Goal: Transaction & Acquisition: Purchase product/service

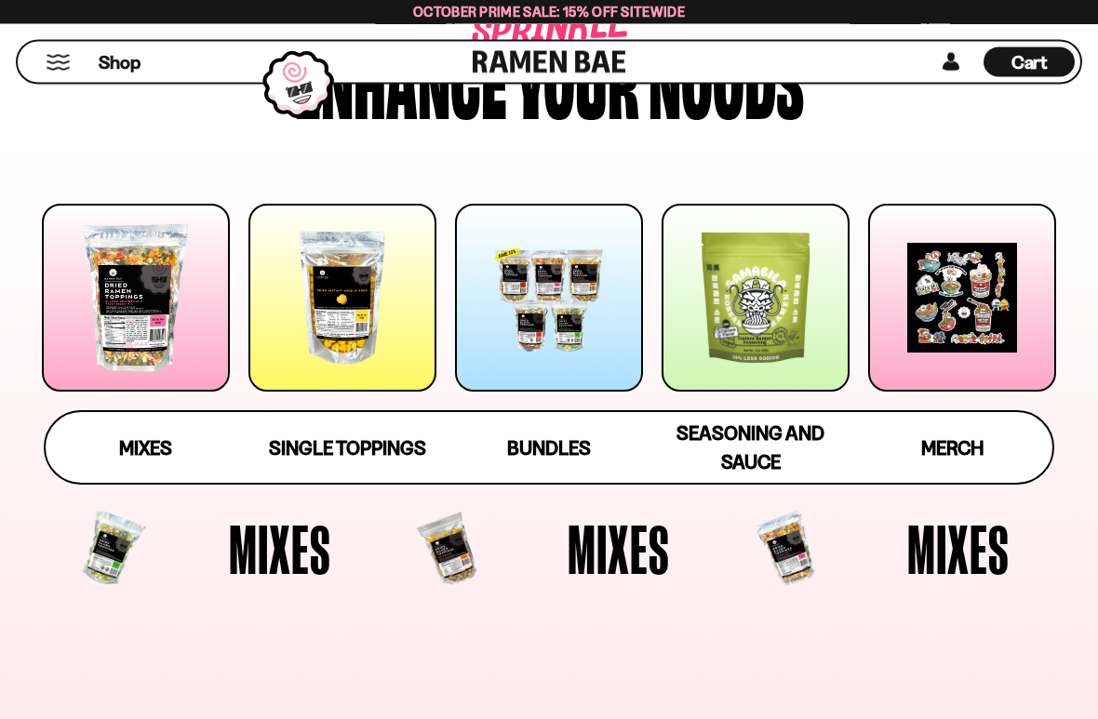
scroll to position [197, 0]
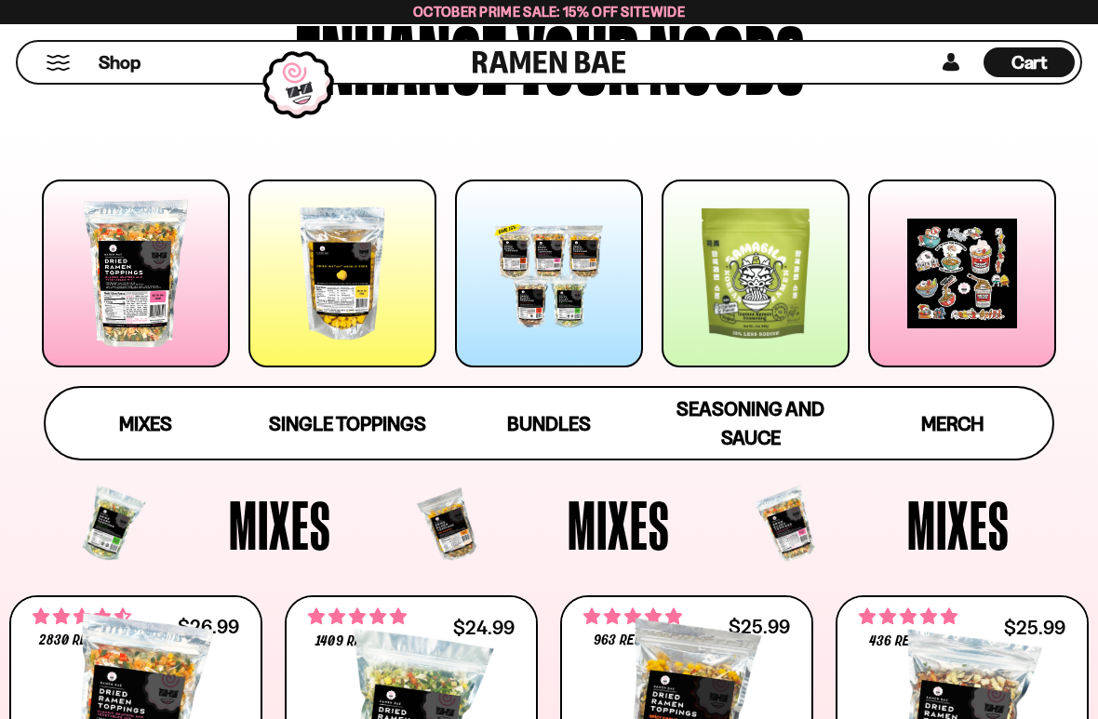
click at [519, 425] on span "Bundles" at bounding box center [549, 423] width 84 height 23
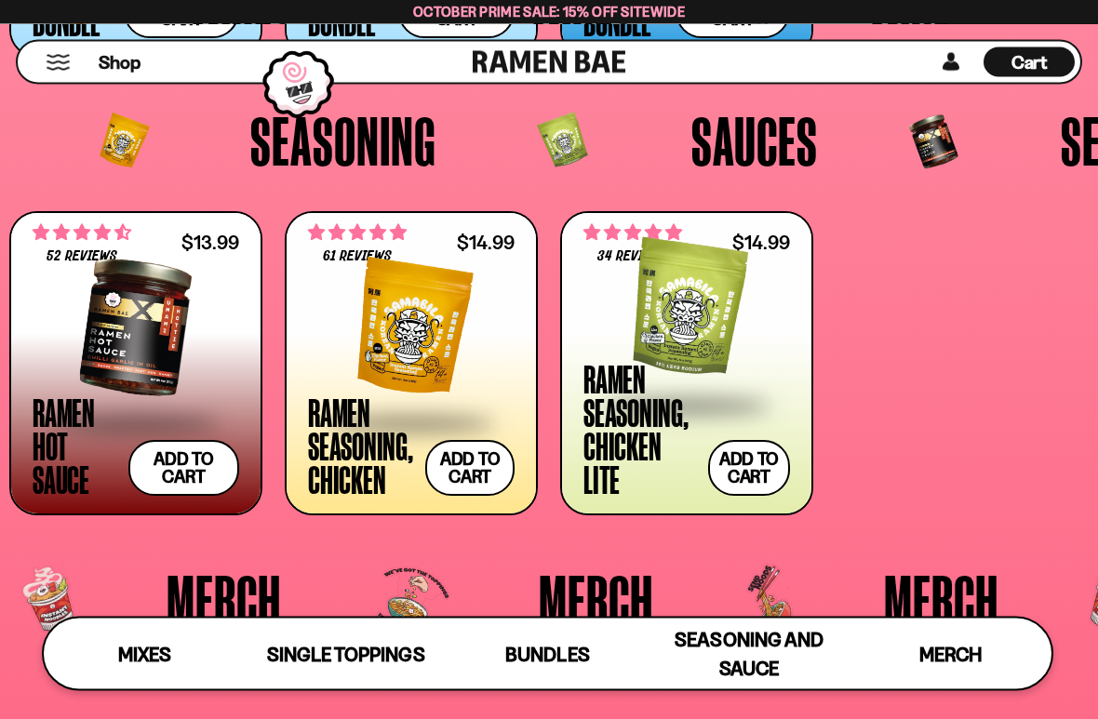
scroll to position [3568, 0]
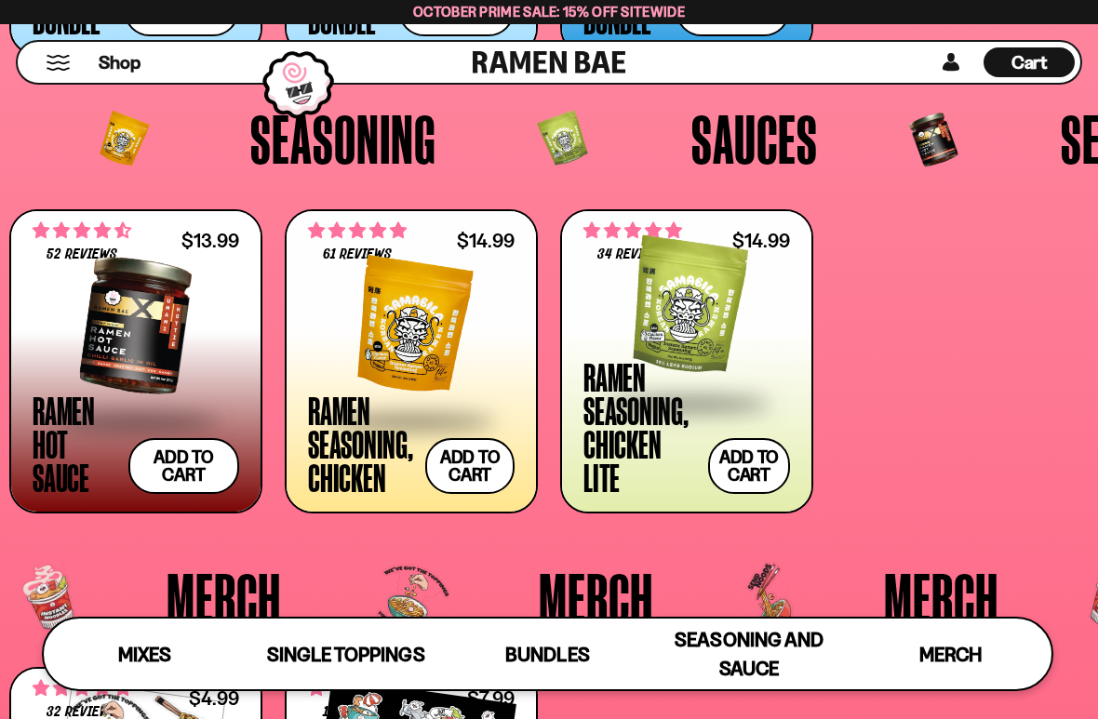
click at [764, 457] on button "Add to cart Add ― Regular price $14.99 Regular price Sale price $14.99 Unit pri…" at bounding box center [749, 466] width 82 height 56
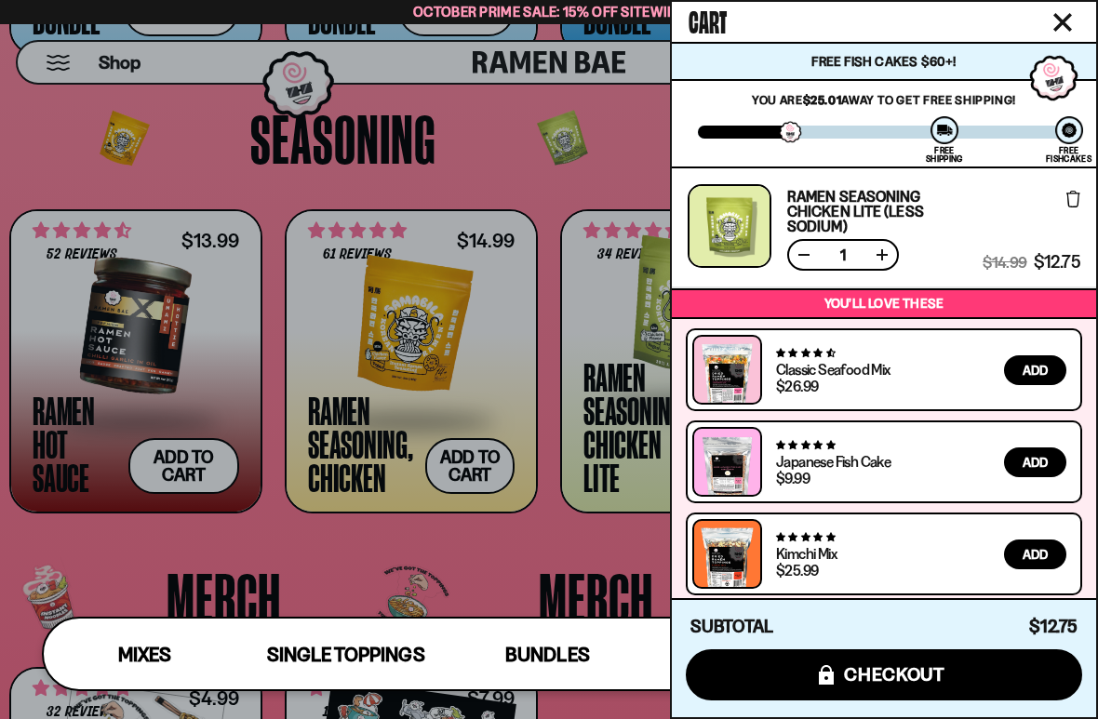
click at [32, 167] on div at bounding box center [549, 359] width 1098 height 719
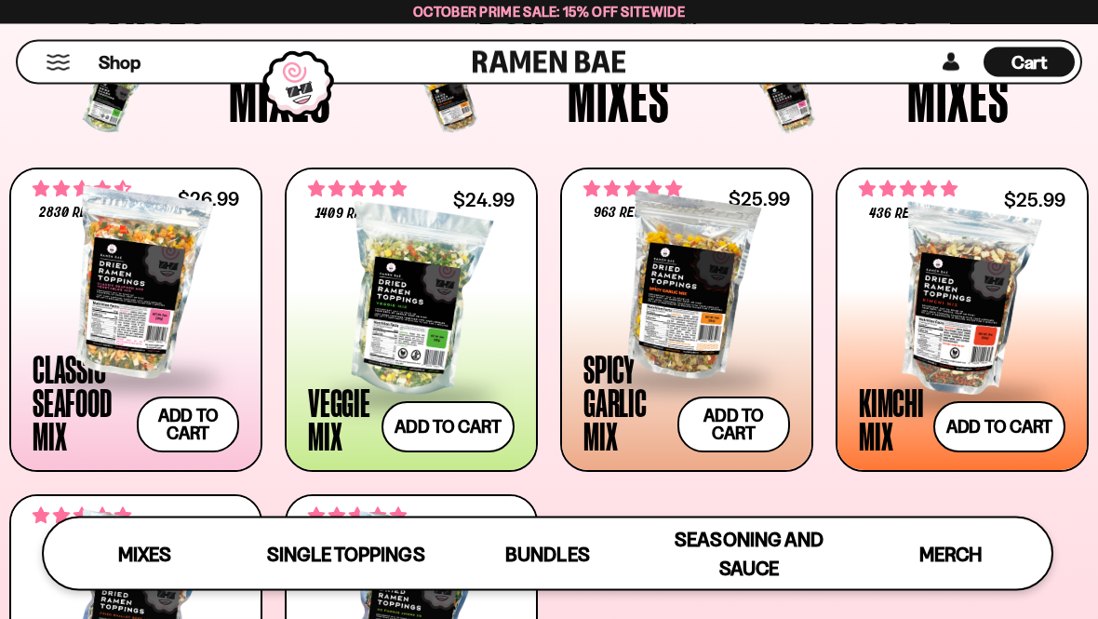
scroll to position [602, 0]
click at [430, 431] on button "Add to cart Add ― Regular price $24.99 Regular price Sale price $24.99 Unit pri…" at bounding box center [447, 426] width 133 height 51
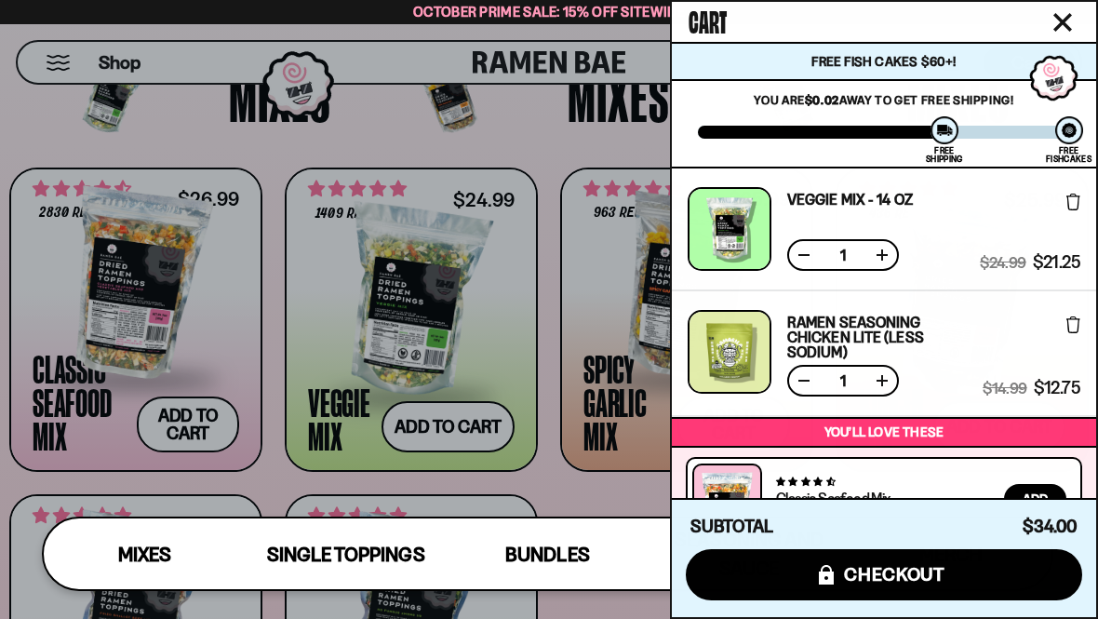
click at [6, 123] on div at bounding box center [549, 309] width 1098 height 619
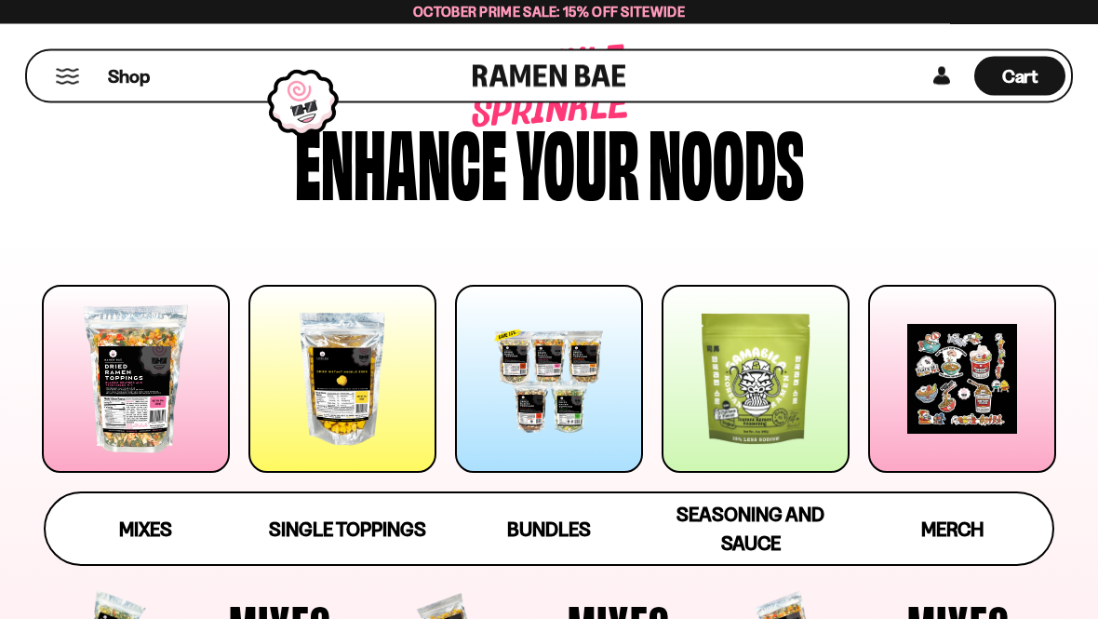
scroll to position [0, 0]
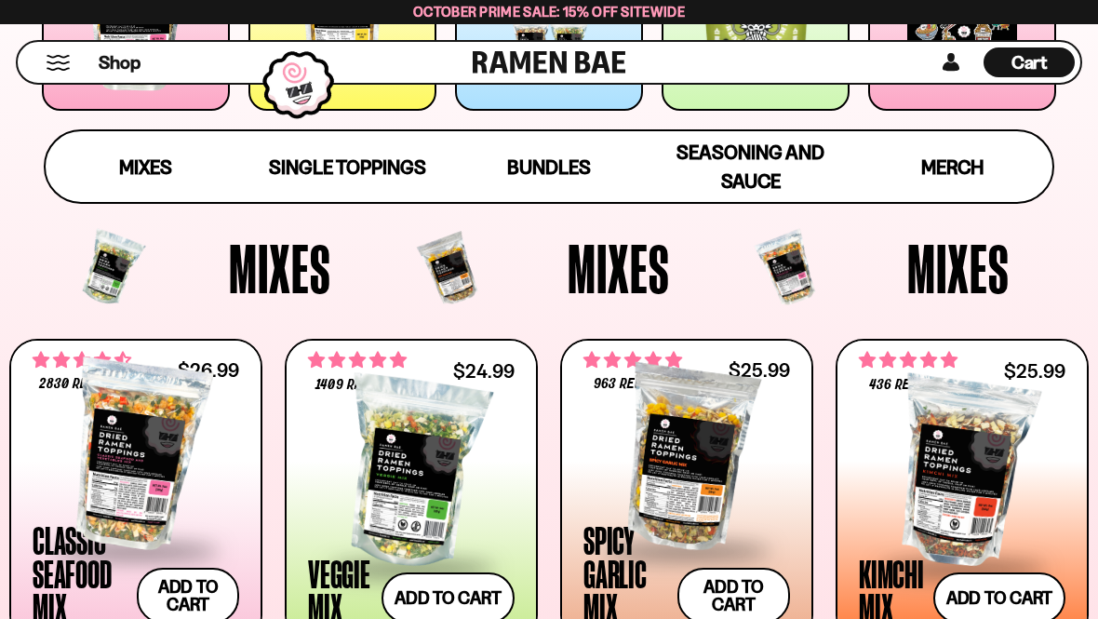
click at [125, 169] on span "Mixes" at bounding box center [145, 166] width 53 height 23
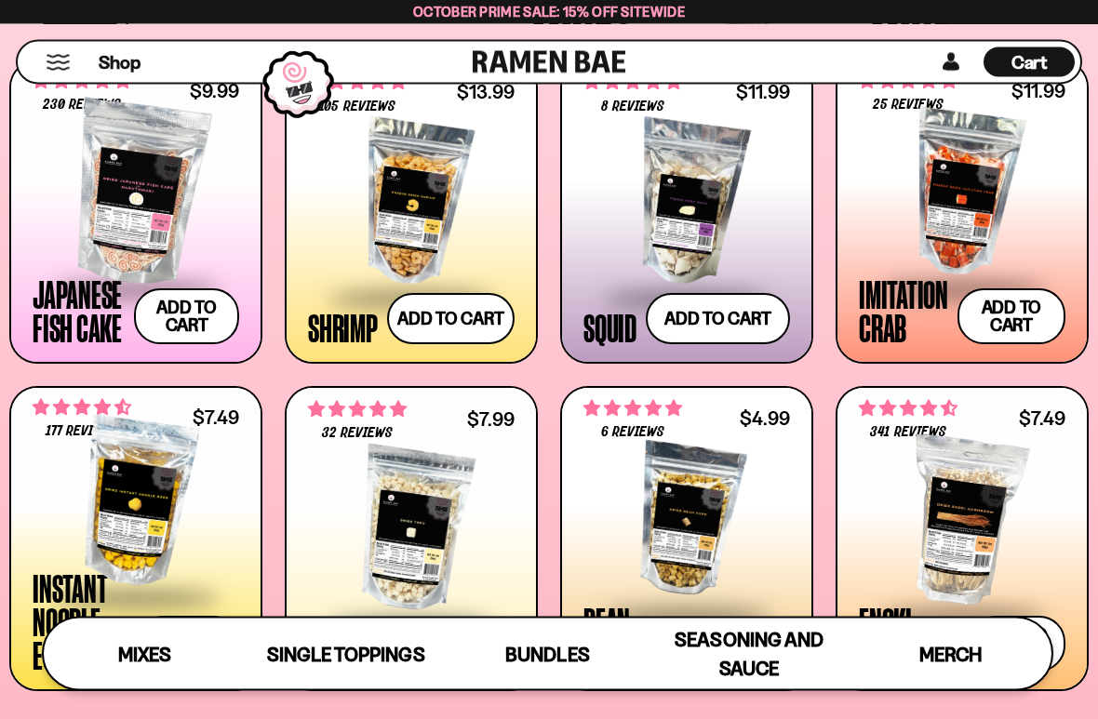
scroll to position [1495, 0]
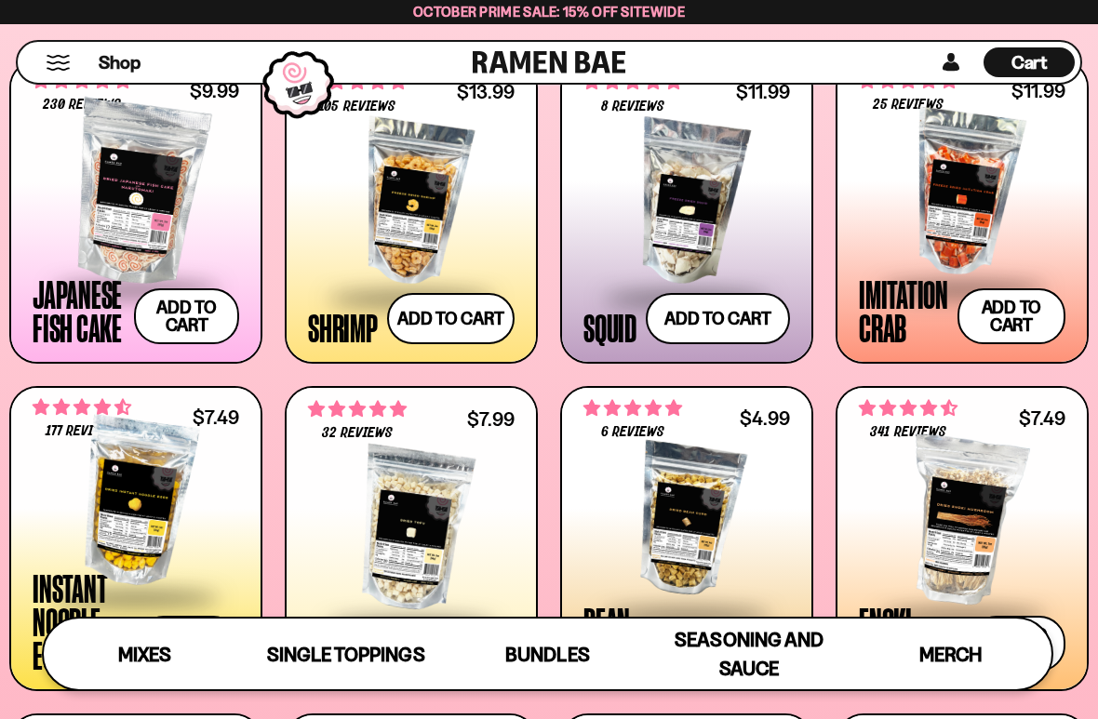
click at [453, 326] on button "Add to cart Add ― Regular price $13.99 Regular price Sale price $13.99 Unit pri…" at bounding box center [451, 318] width 128 height 51
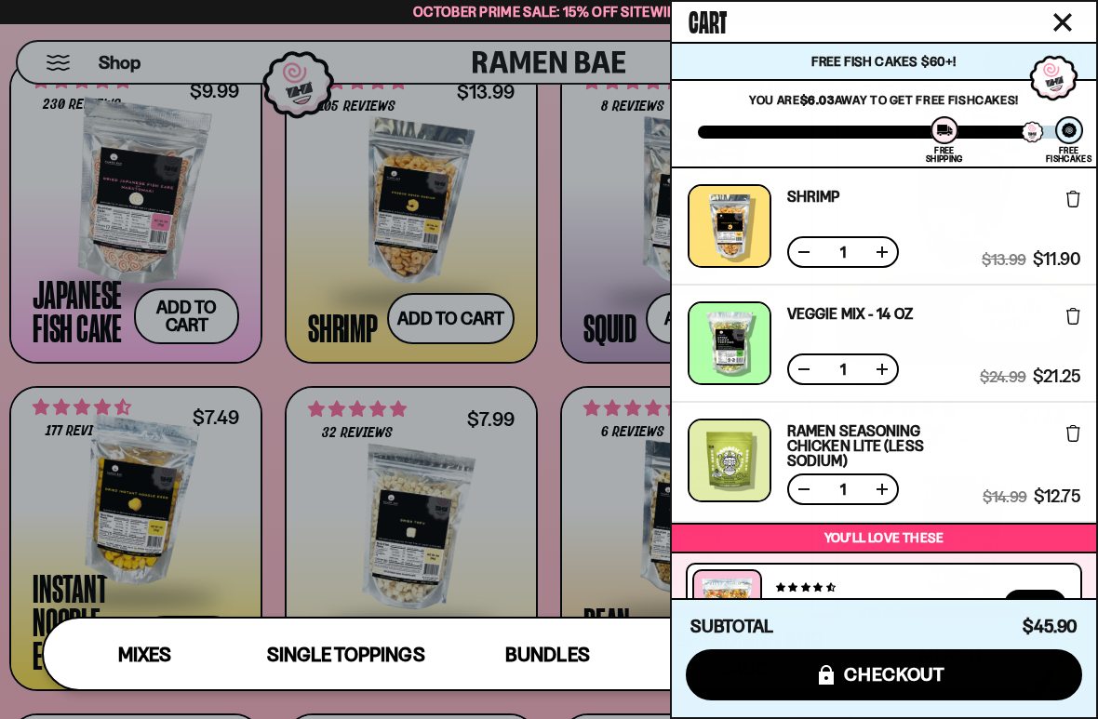
click at [113, 356] on div at bounding box center [549, 359] width 1098 height 719
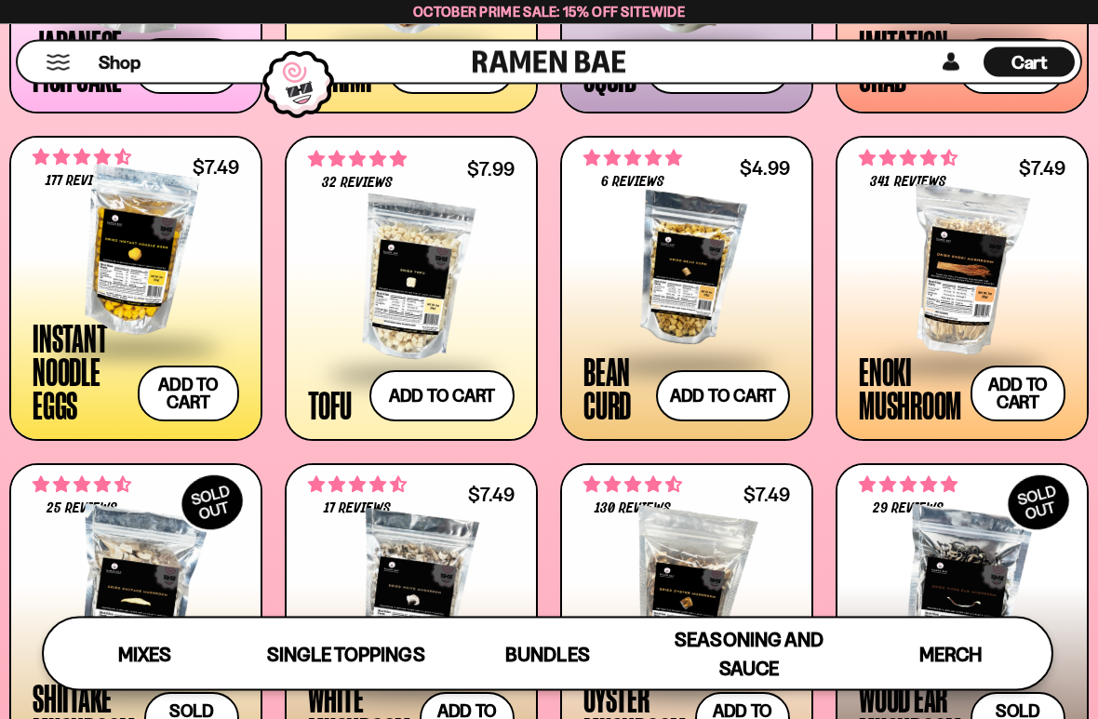
scroll to position [1756, 0]
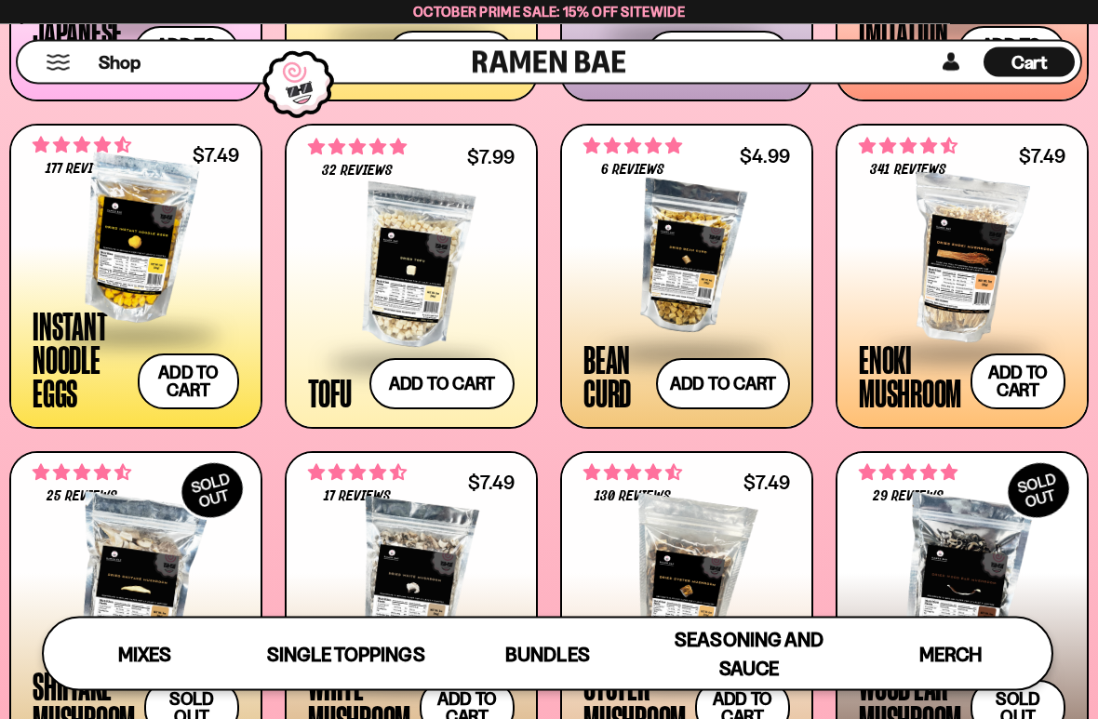
click at [1007, 390] on button "Add to cart Add ― Regular price $7.49 Regular price Sale price $7.49 Unit price…" at bounding box center [1017, 382] width 95 height 56
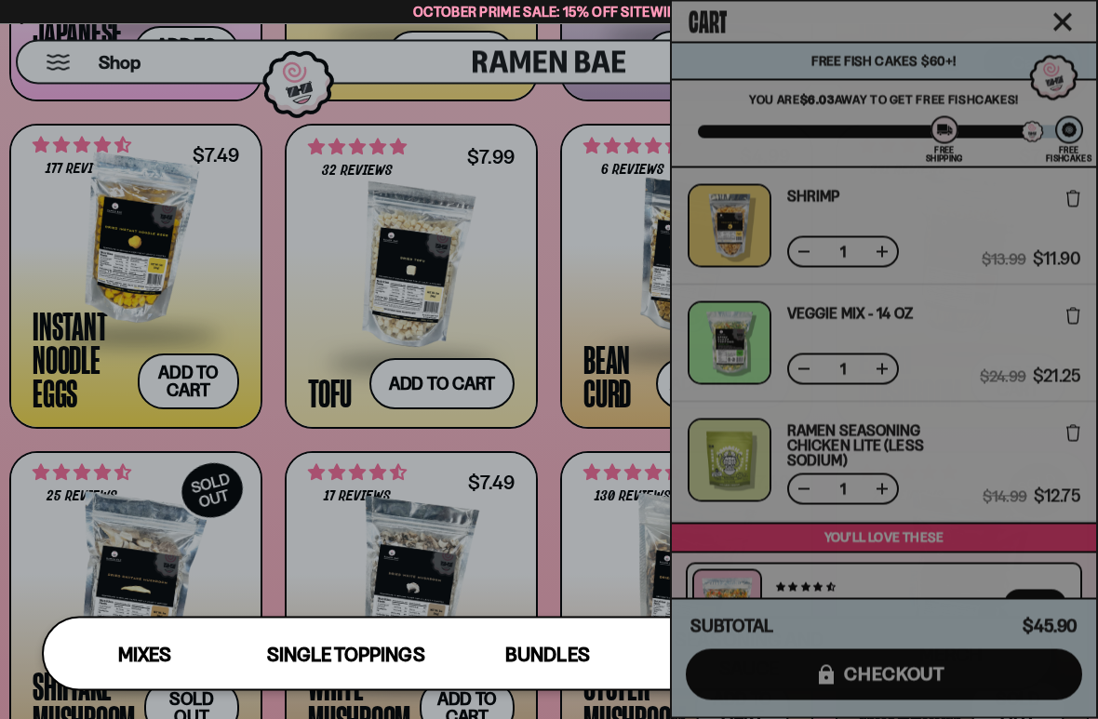
scroll to position [1757, 0]
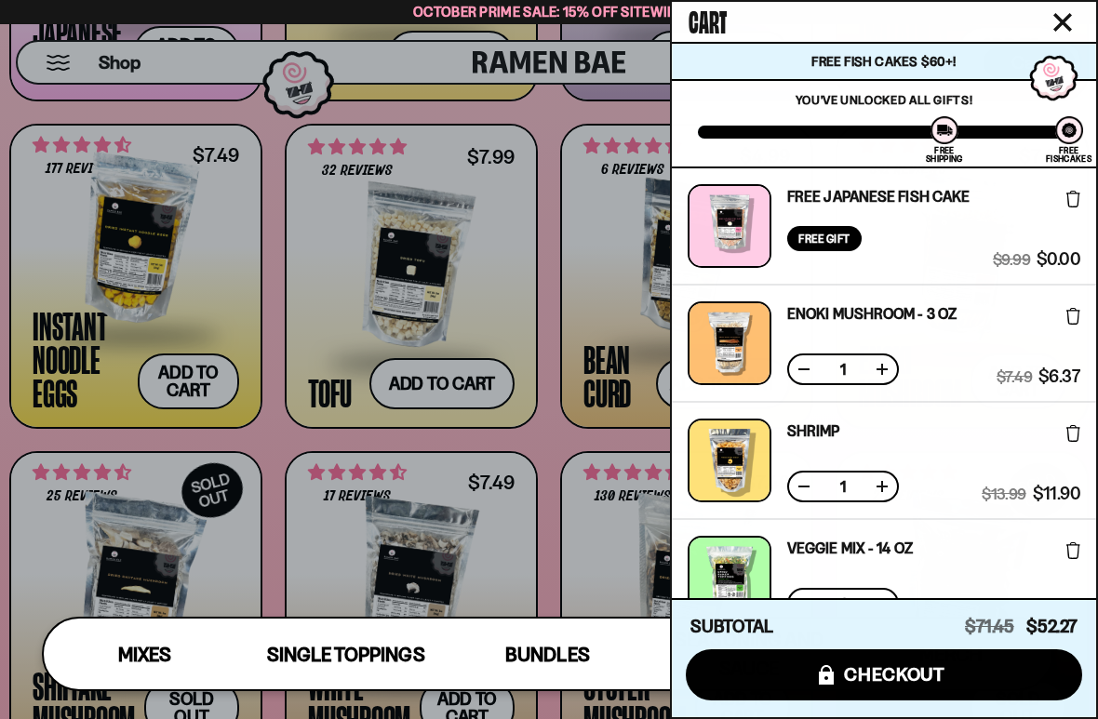
click at [41, 403] on div at bounding box center [549, 359] width 1098 height 719
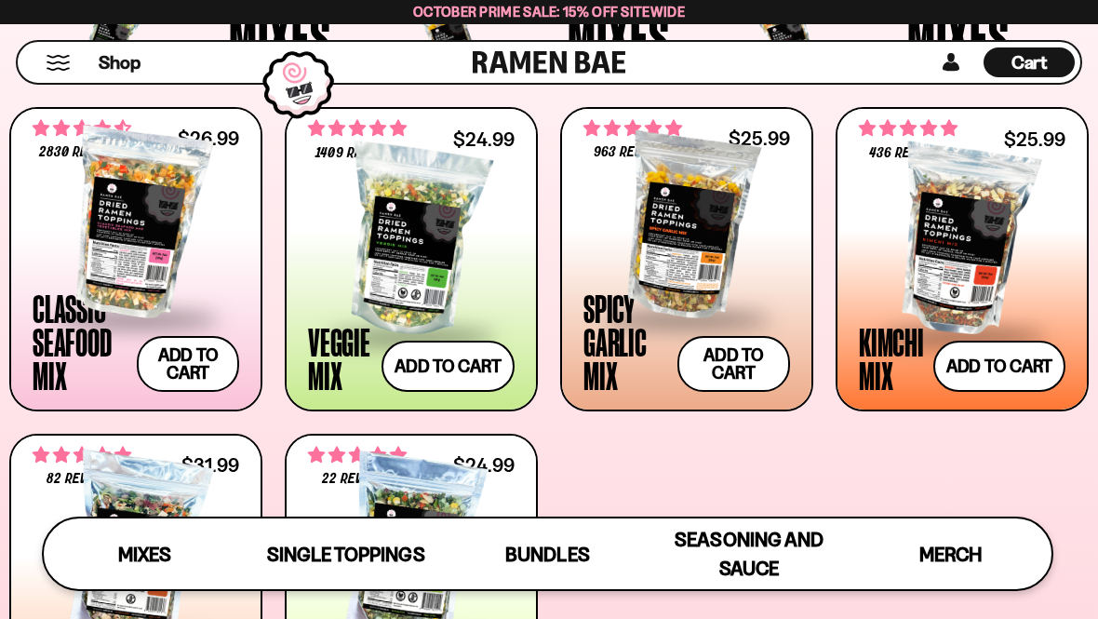
scroll to position [661, 0]
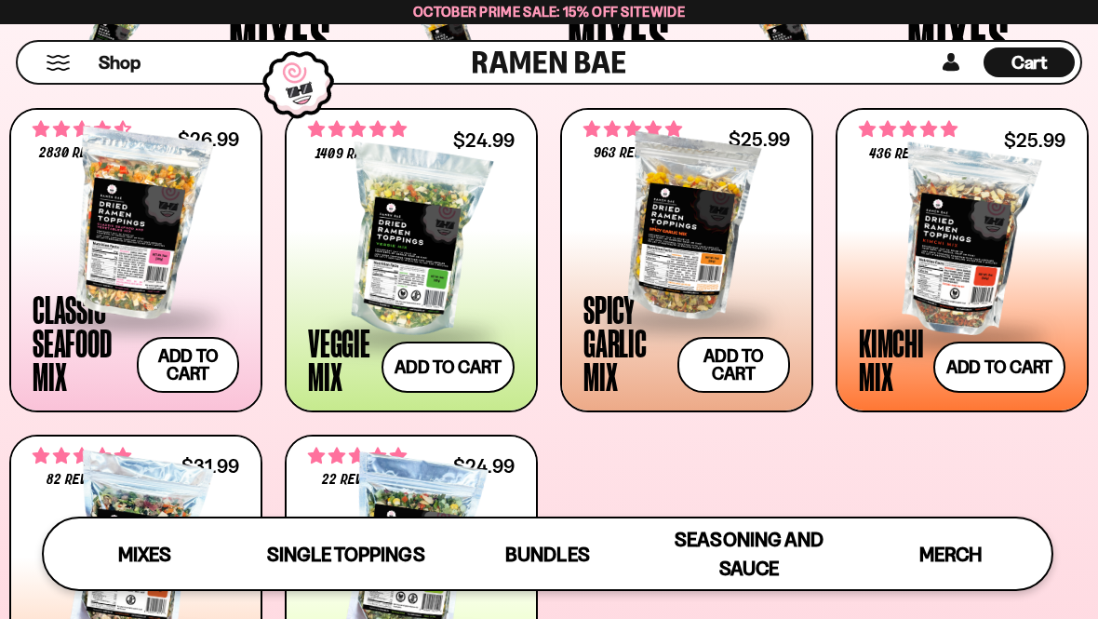
click at [996, 380] on button "Add to cart Add ― Regular price $25.99 Regular price Sale price $25.99 Unit pri…" at bounding box center [999, 366] width 132 height 51
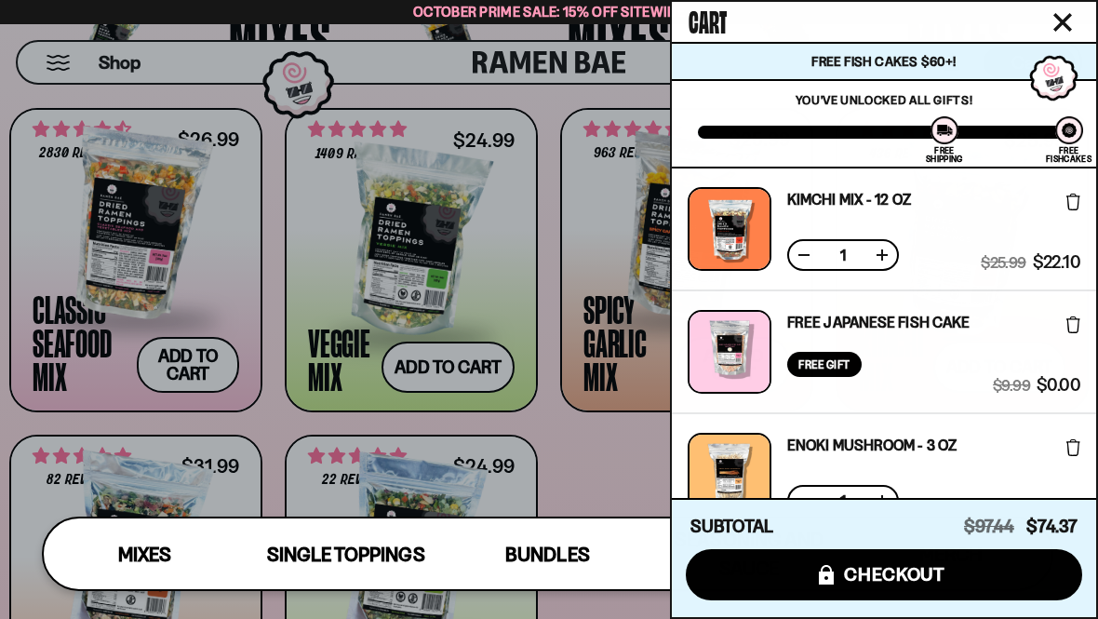
click at [591, 188] on div at bounding box center [549, 309] width 1098 height 619
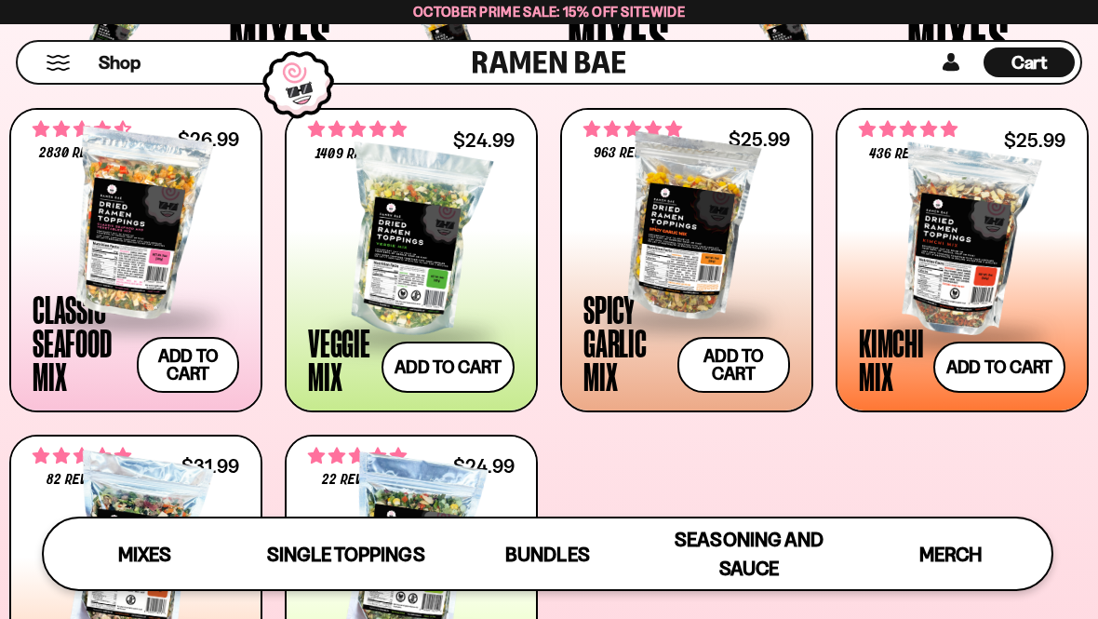
click at [927, 260] on div at bounding box center [962, 242] width 207 height 186
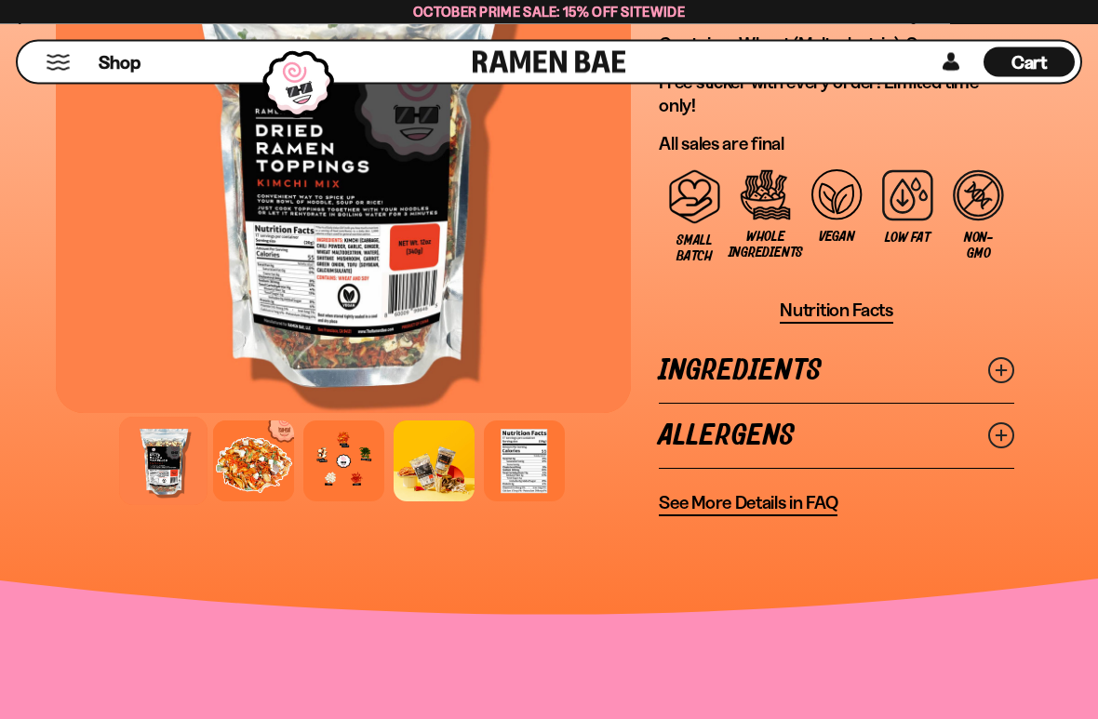
scroll to position [2020, 0]
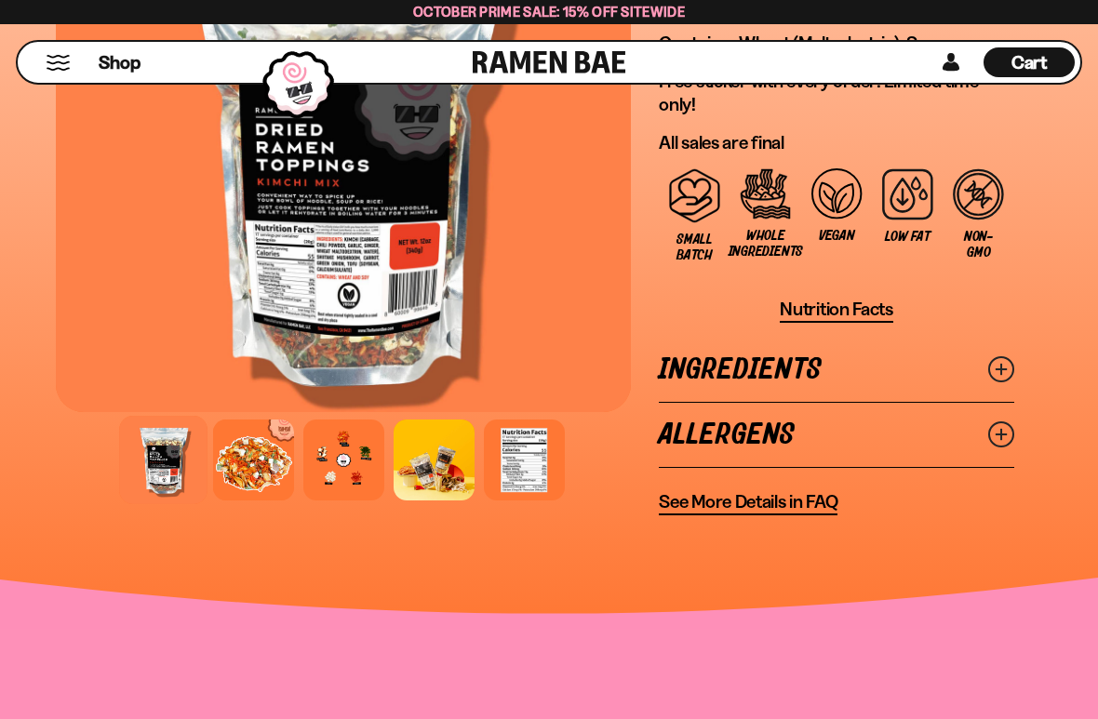
click at [702, 366] on link "Ingredients" at bounding box center [836, 370] width 355 height 64
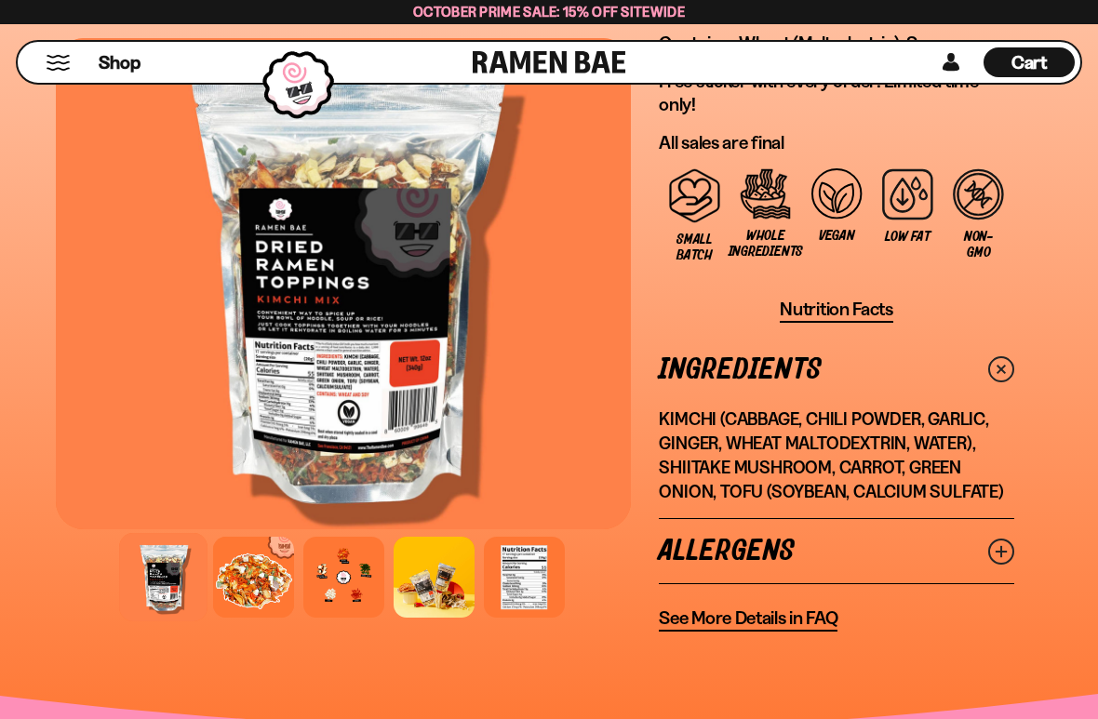
click at [992, 543] on icon at bounding box center [1001, 552] width 26 height 26
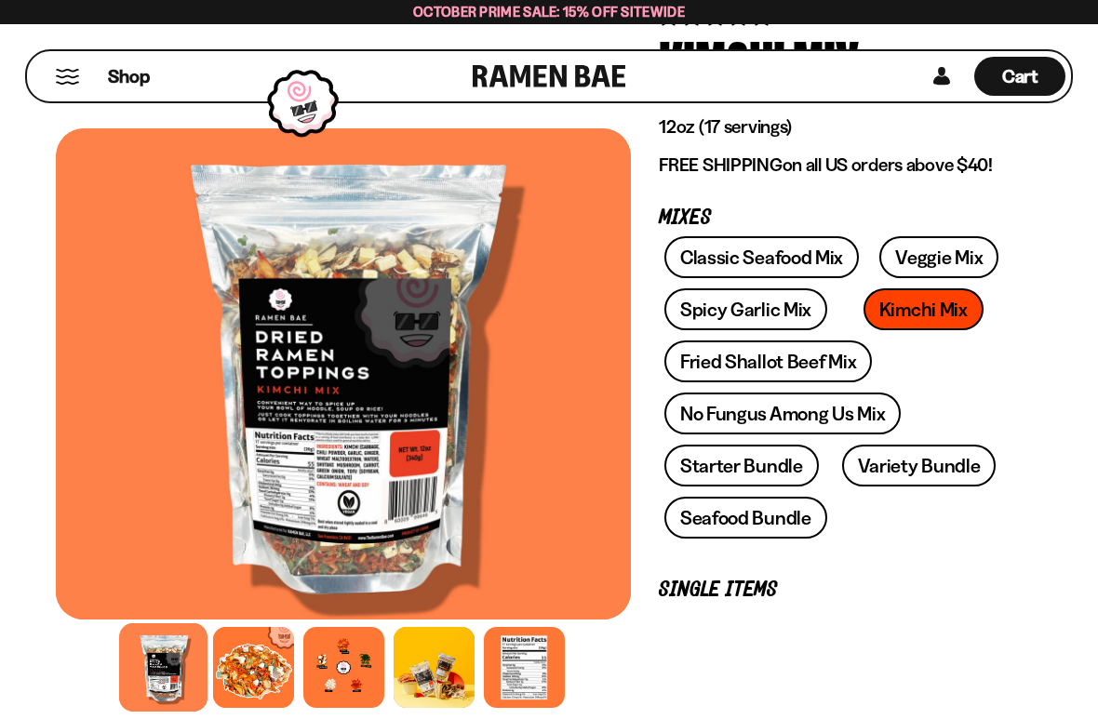
scroll to position [223, 0]
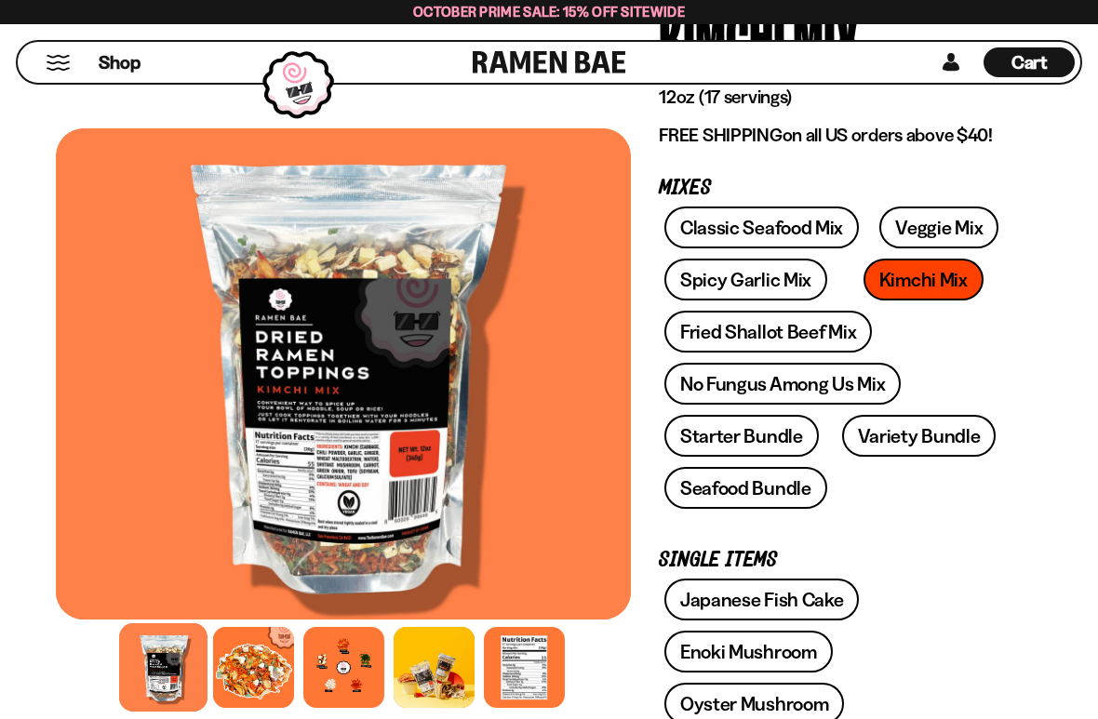
click at [846, 388] on link "No Fungus Among Us Mix" at bounding box center [782, 384] width 236 height 42
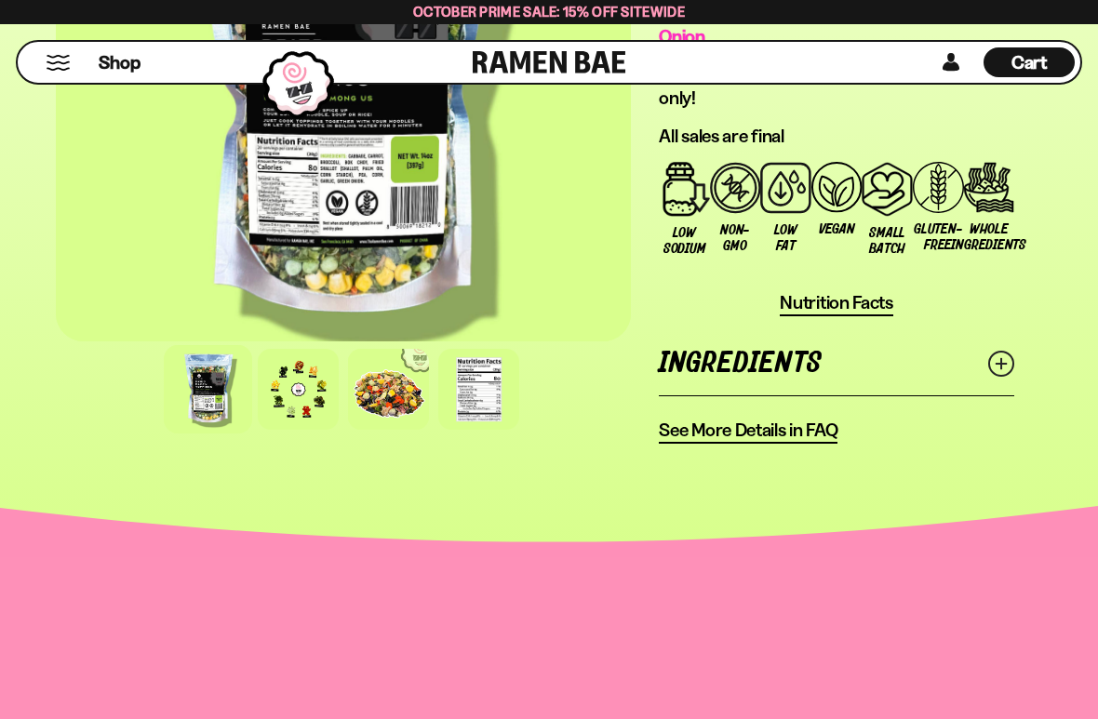
scroll to position [2006, 0]
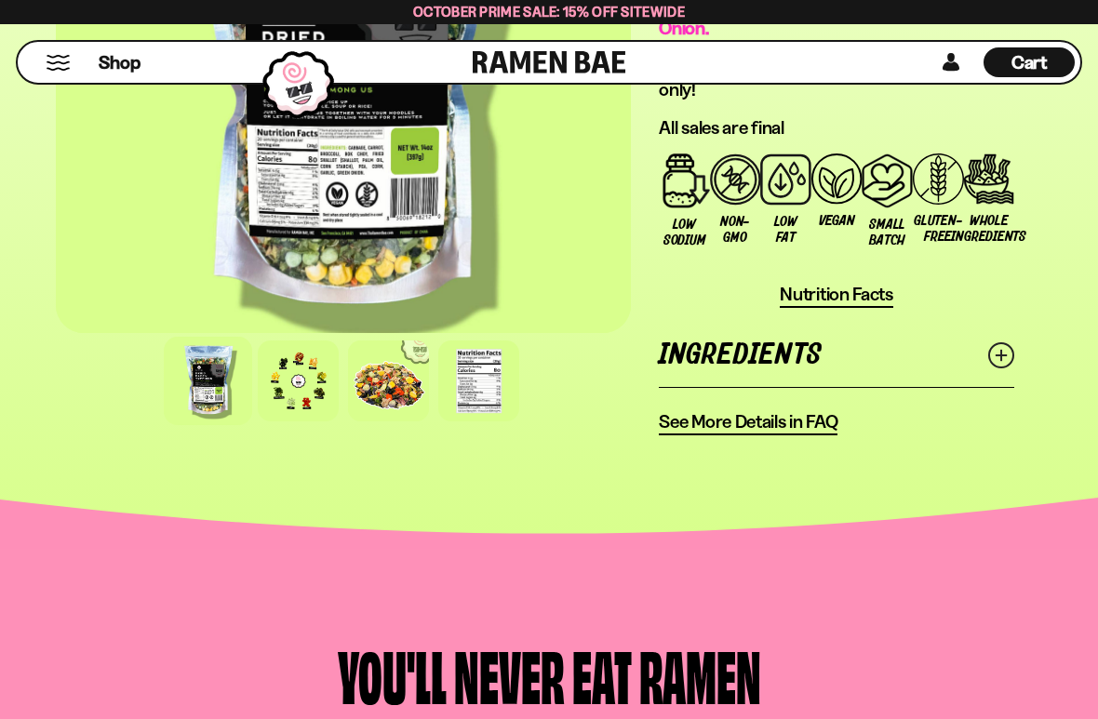
click at [1011, 359] on icon at bounding box center [1001, 355] width 26 height 26
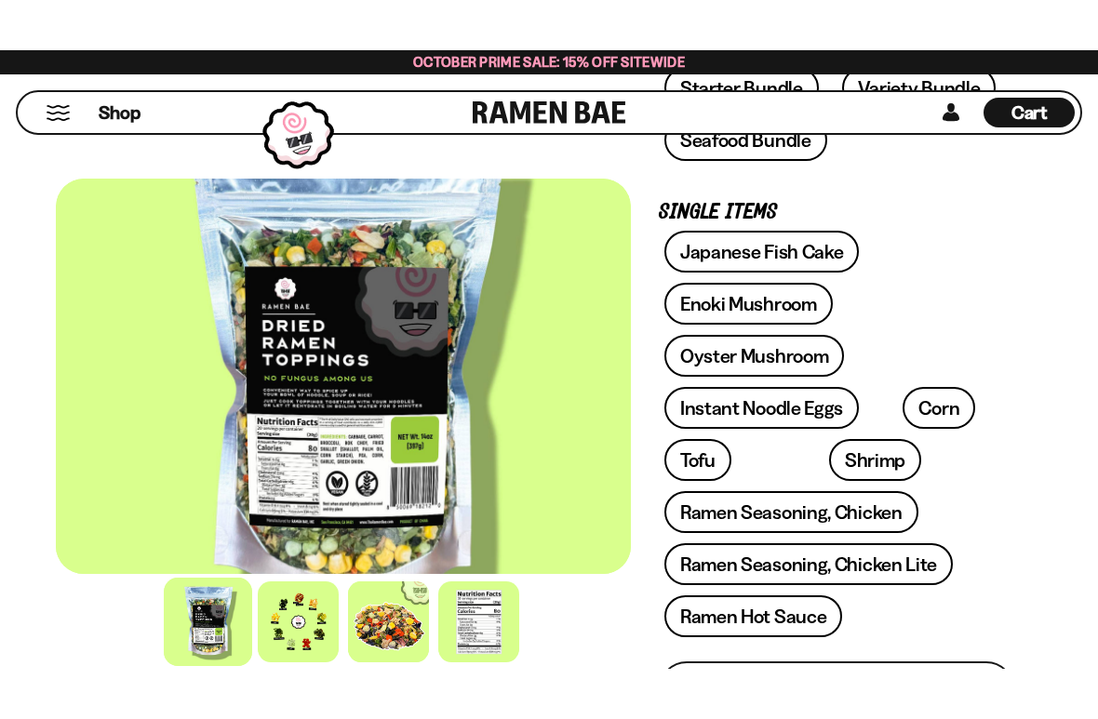
scroll to position [739, 0]
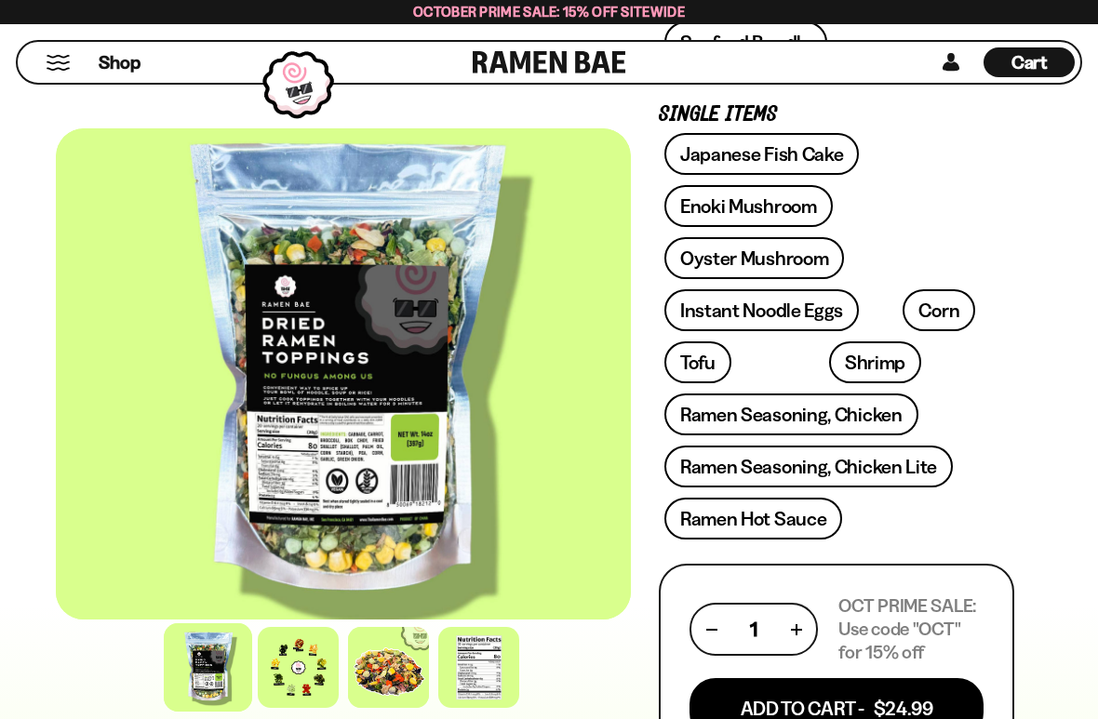
click at [927, 475] on link "Ramen Seasoning, Chicken Lite" at bounding box center [808, 467] width 288 height 42
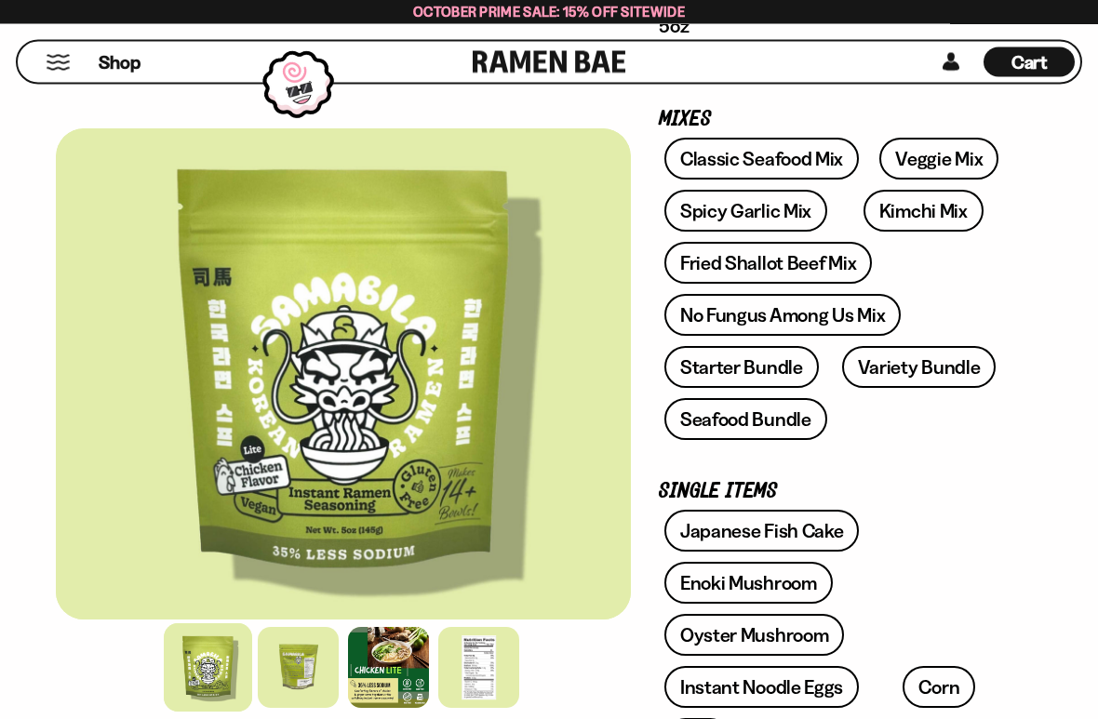
scroll to position [365, 0]
click at [462, 618] on div at bounding box center [478, 667] width 81 height 81
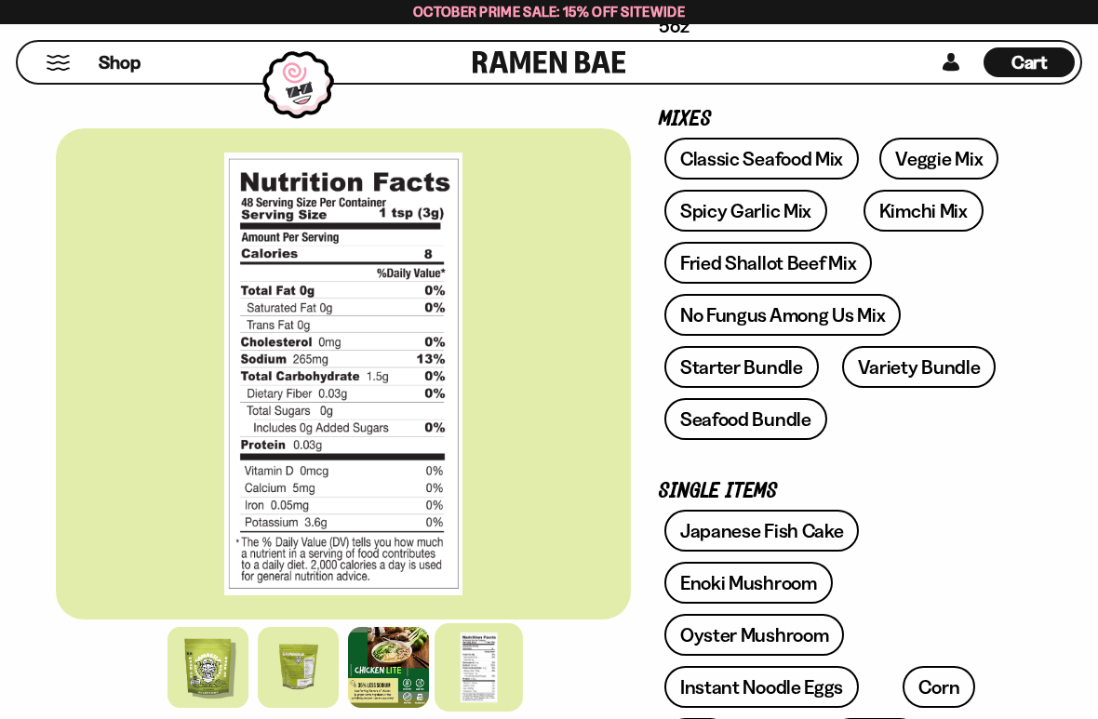
click at [386, 618] on div at bounding box center [388, 667] width 81 height 81
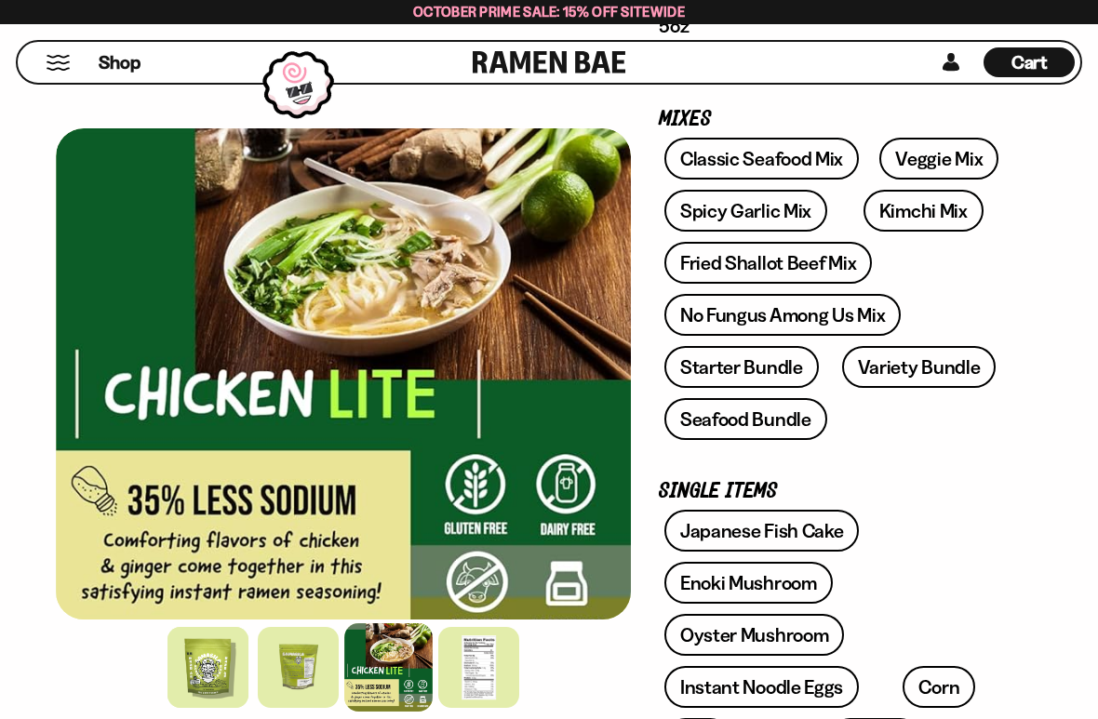
click at [484, 618] on div at bounding box center [478, 667] width 81 height 81
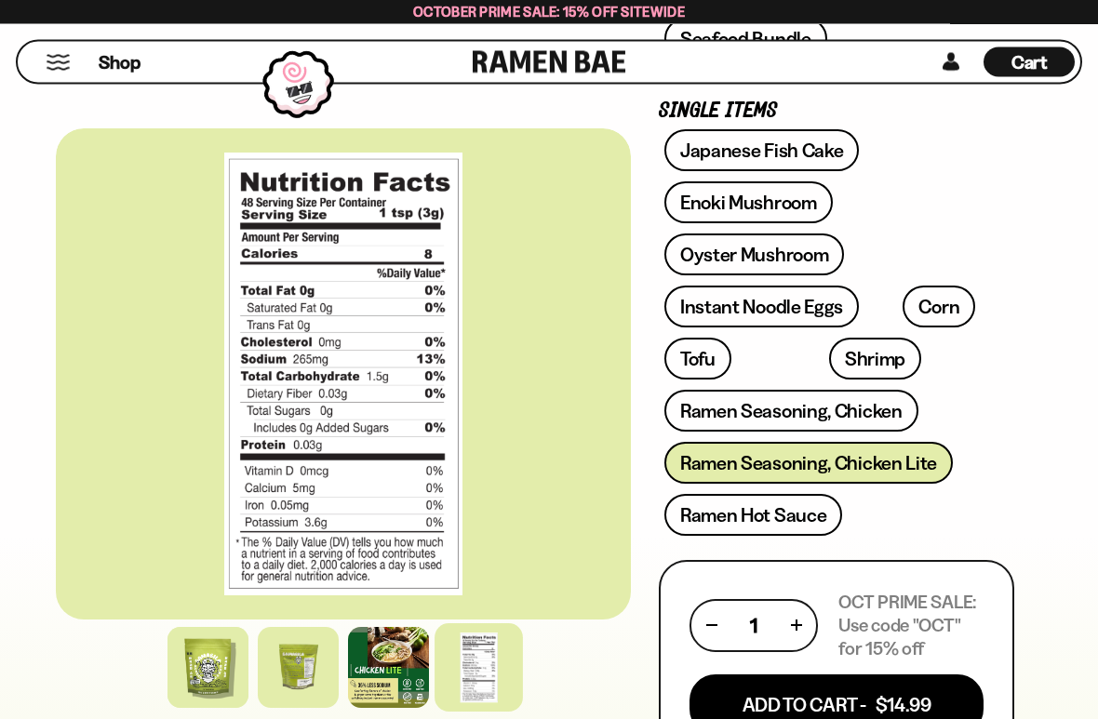
scroll to position [753, 0]
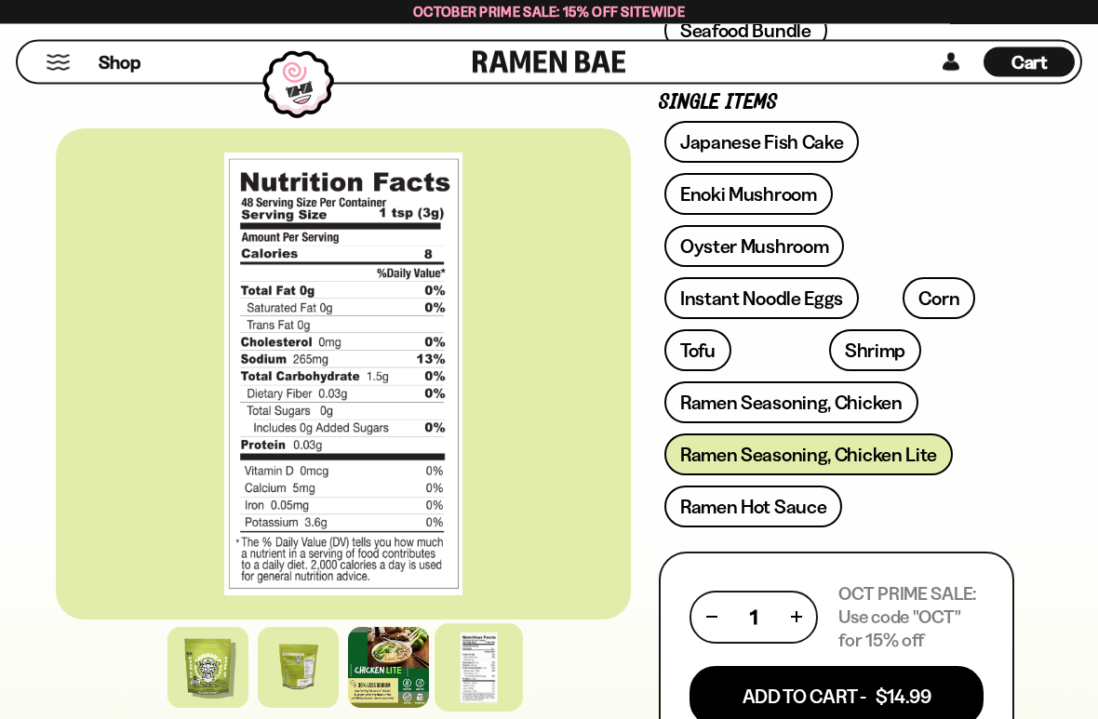
click at [895, 405] on link "Ramen Seasoning, Chicken" at bounding box center [791, 403] width 254 height 42
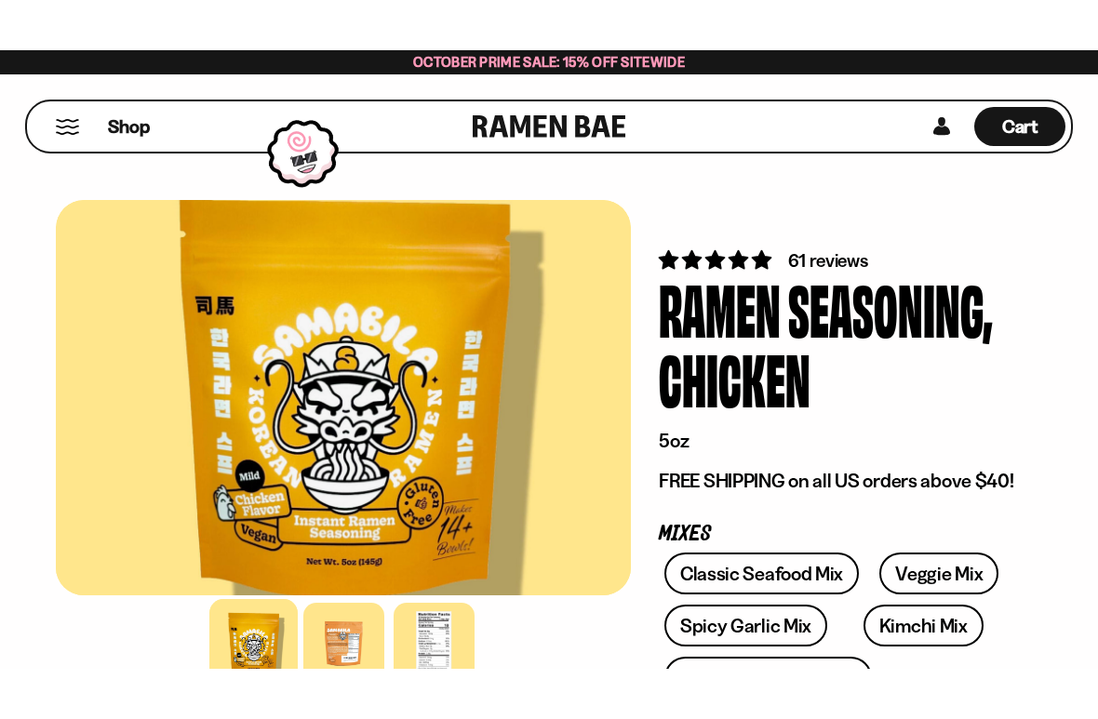
scroll to position [69, 0]
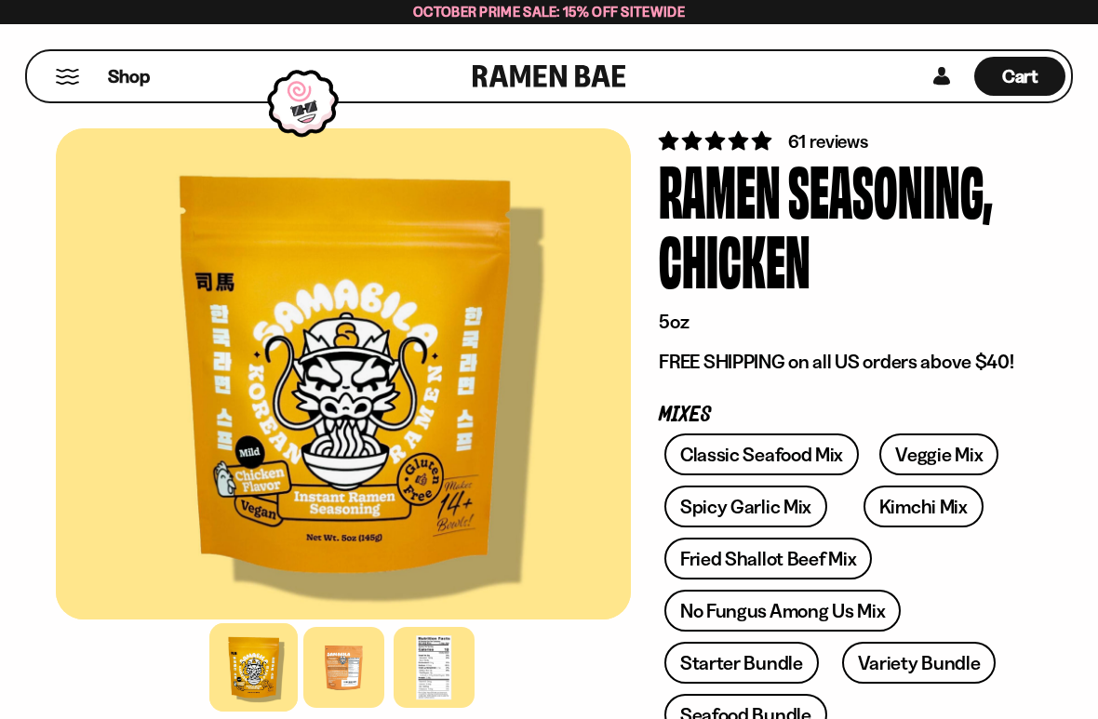
click at [428, 618] on div at bounding box center [433, 667] width 81 height 81
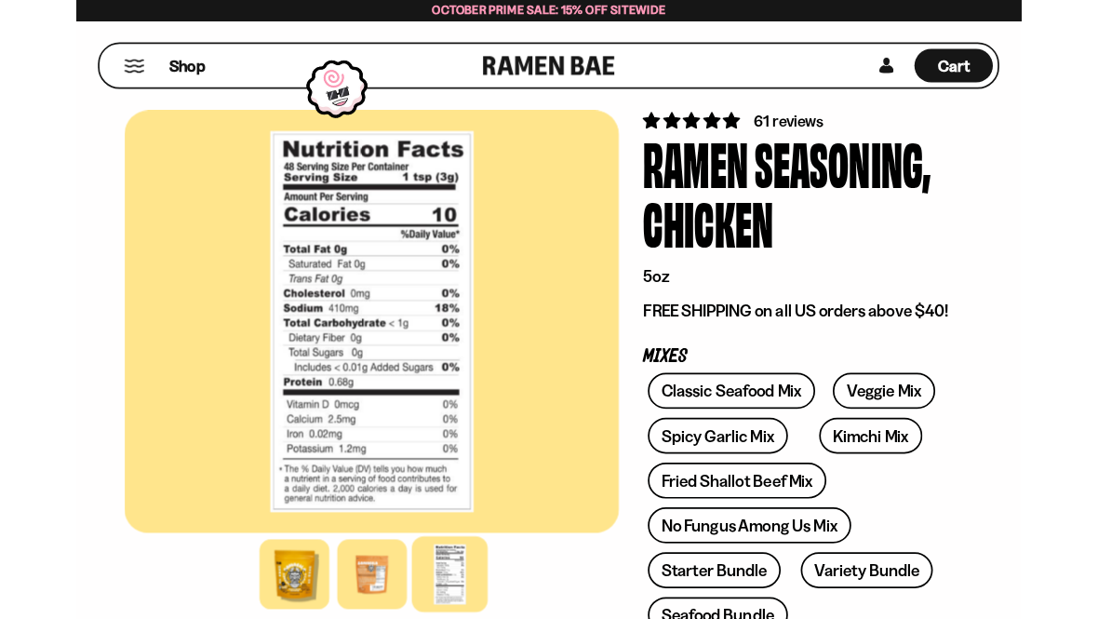
scroll to position [0, 0]
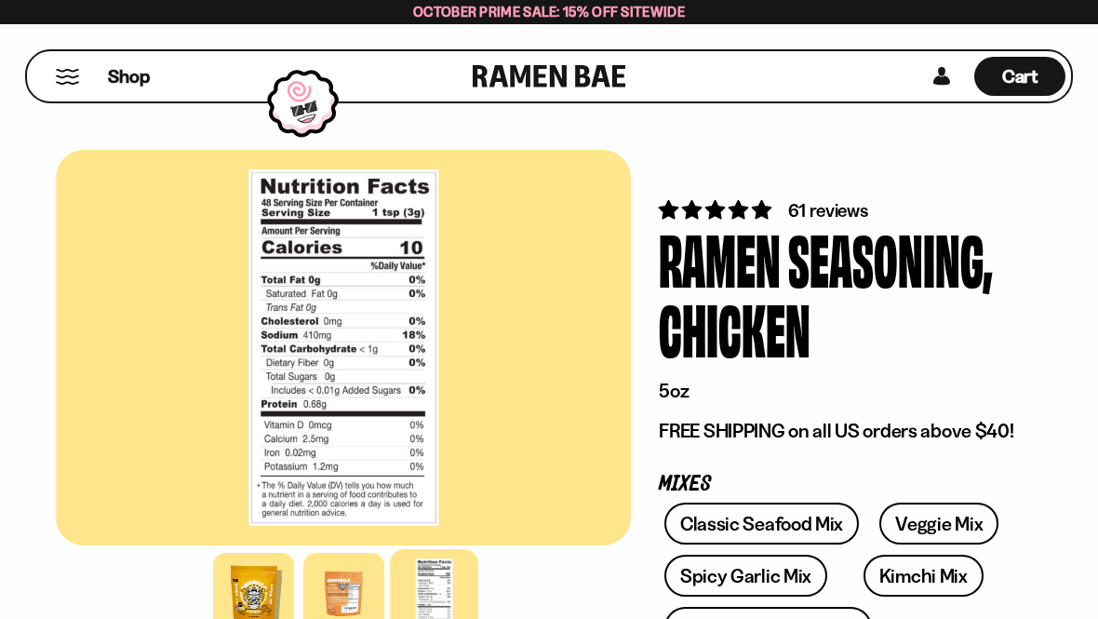
click at [44, 85] on div "Shop" at bounding box center [253, 76] width 440 height 50
click at [1032, 74] on span "Cart" at bounding box center [1020, 76] width 36 height 22
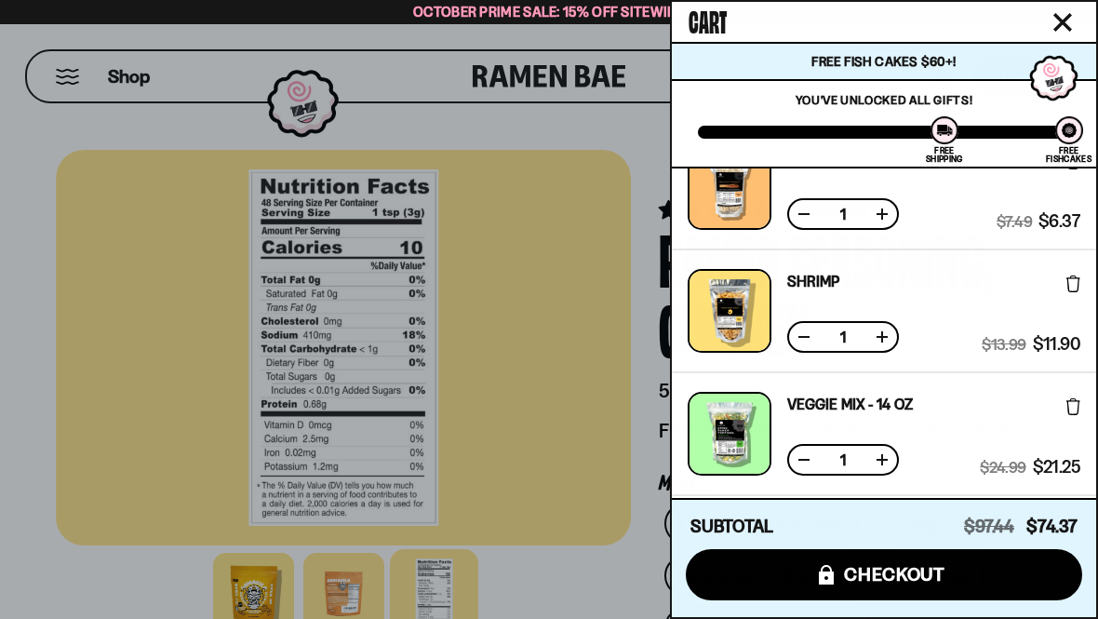
scroll to position [284, 0]
